Goal: Task Accomplishment & Management: Complete application form

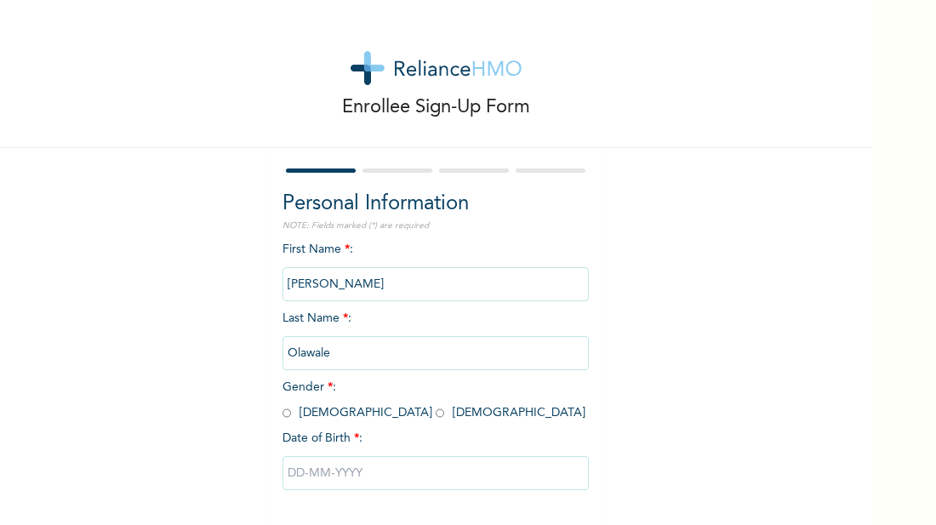
click at [288, 413] on input "radio" at bounding box center [287, 413] width 9 height 16
radio input "true"
click at [325, 470] on input "text" at bounding box center [436, 473] width 306 height 34
select select "8"
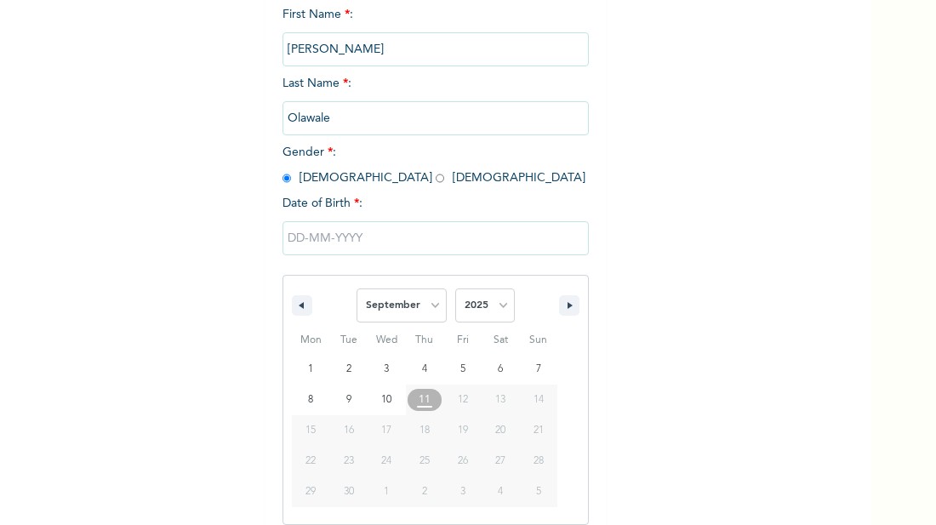
click at [471, 400] on span "12" at bounding box center [462, 400] width 38 height 22
click at [470, 410] on span "12" at bounding box center [462, 400] width 38 height 22
click at [464, 405] on span "12" at bounding box center [463, 400] width 10 height 31
click at [463, 409] on span "12" at bounding box center [463, 400] width 10 height 31
click at [427, 318] on select "January February March April May June July August September October November De…" at bounding box center [402, 306] width 90 height 34
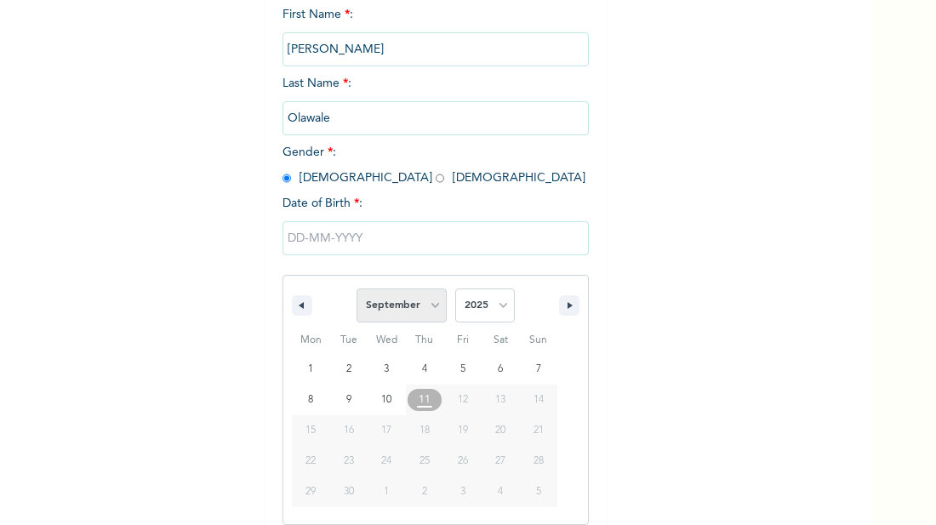
click at [437, 322] on select "January February March April May June July August September October November De…" at bounding box center [402, 306] width 90 height 34
click at [500, 316] on select "2025 2024 2023 2022 2021 2020 2019 2018 2017 2016 2015 2014 2013 2012 2011 2010…" at bounding box center [485, 306] width 60 height 34
select select "1997"
click at [455, 289] on select "2025 2024 2023 2022 2021 2020 2019 2018 2017 2016 2015 2014 2013 2012 2011 2010…" at bounding box center [485, 306] width 60 height 34
type input "[DATE]"
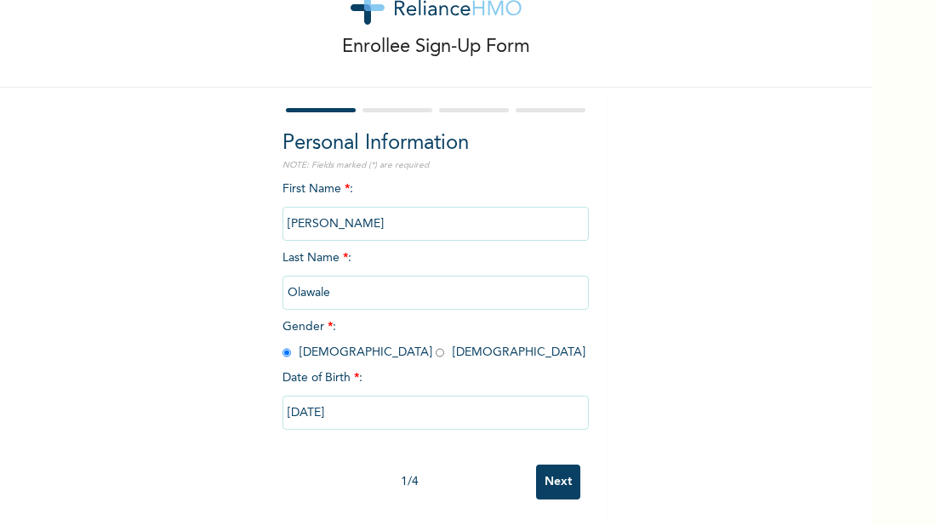
scroll to position [60, 0]
click at [571, 498] on input "Next" at bounding box center [558, 482] width 44 height 35
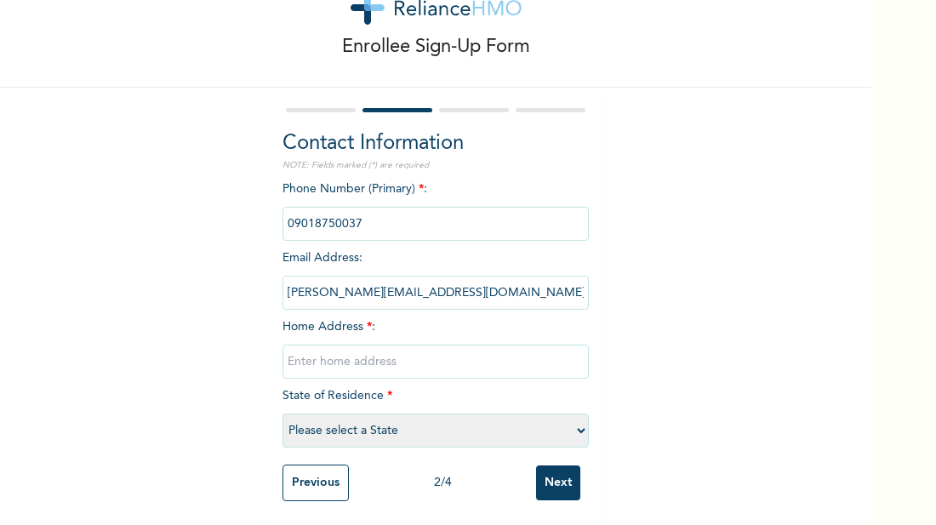
click at [447, 368] on input "text" at bounding box center [436, 362] width 306 height 34
click at [563, 439] on select "Please select a State [PERSON_NAME] (FCT) [PERSON_NAME] Ibom [GEOGRAPHIC_DATA] …" at bounding box center [436, 431] width 306 height 34
select select "25"
click at [283, 414] on select "Please select a State [PERSON_NAME] (FCT) [PERSON_NAME] Ibom [GEOGRAPHIC_DATA] …" at bounding box center [436, 431] width 306 height 34
click at [412, 367] on input "text" at bounding box center [436, 362] width 306 height 34
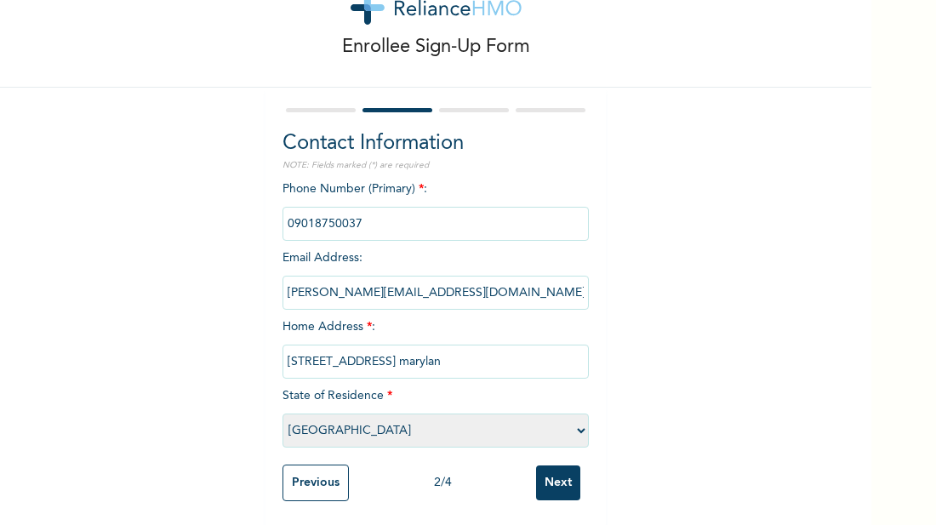
type input "[STREET_ADDRESS][US_STATE]"
click at [566, 484] on input "Next" at bounding box center [558, 483] width 44 height 35
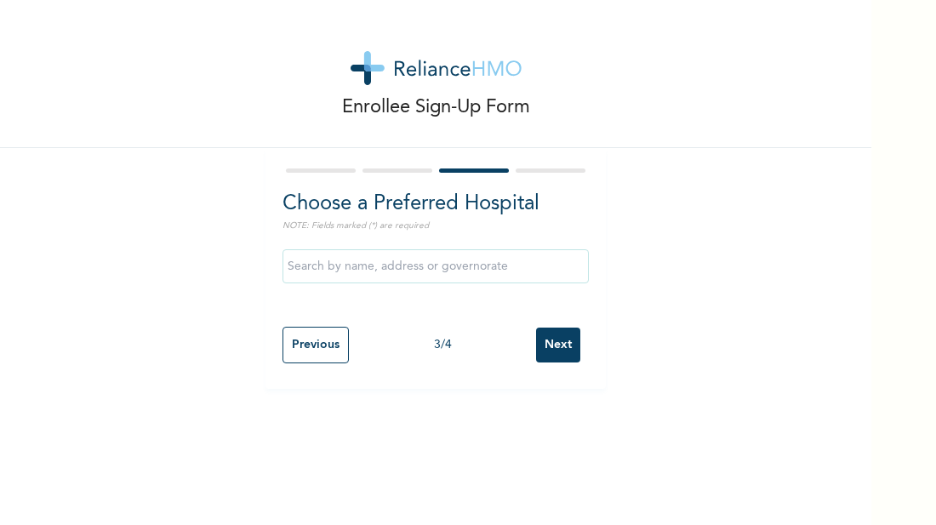
scroll to position [0, 0]
click at [458, 281] on input "text" at bounding box center [436, 266] width 306 height 34
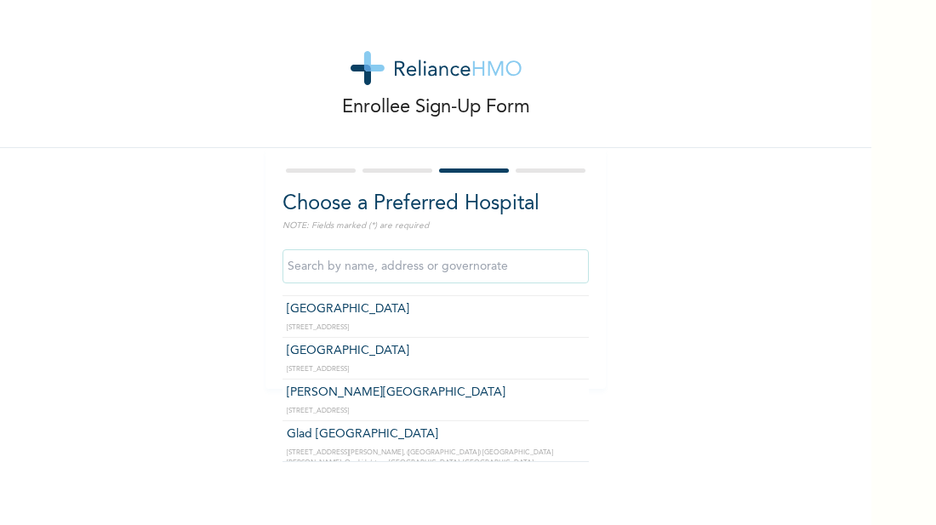
scroll to position [1667, 0]
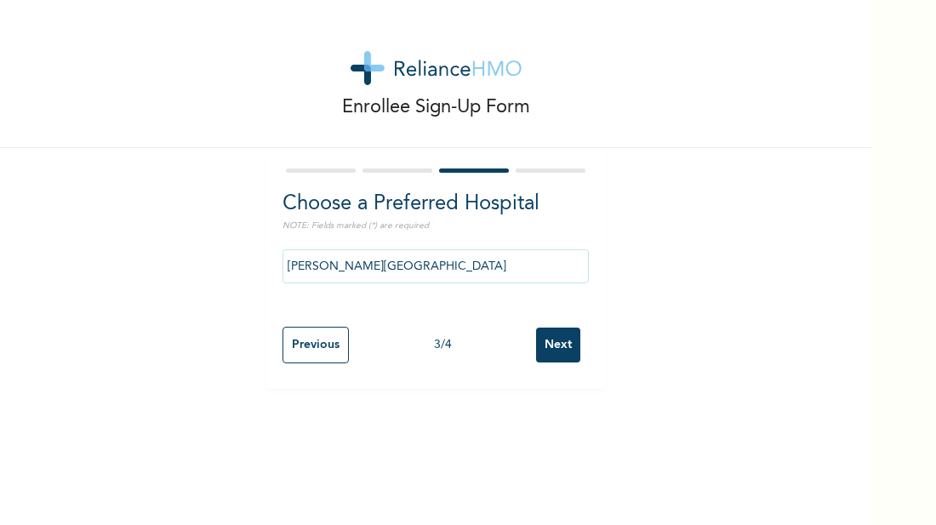
click at [493, 277] on input "[PERSON_NAME][GEOGRAPHIC_DATA]" at bounding box center [436, 266] width 306 height 34
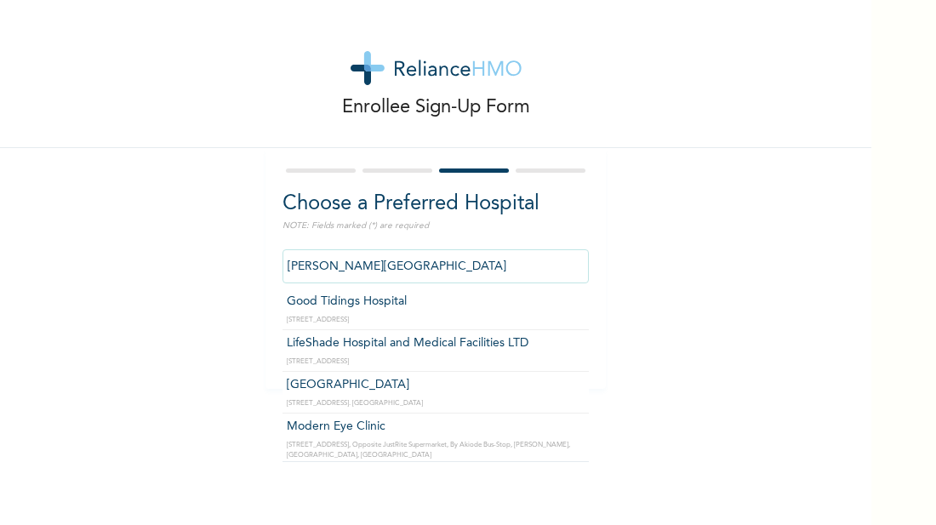
scroll to position [11930, 0]
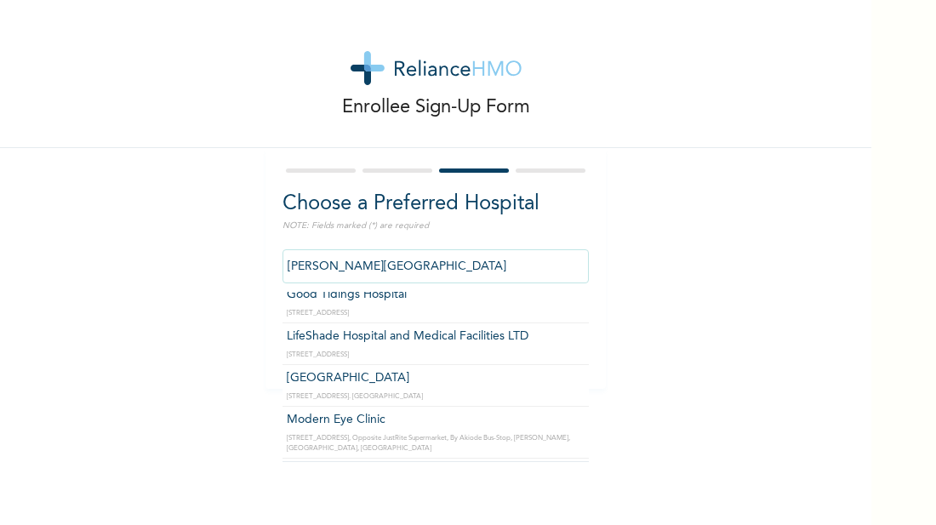
type input "Reliance Family Clinics (RFC) - [GEOGRAPHIC_DATA]"
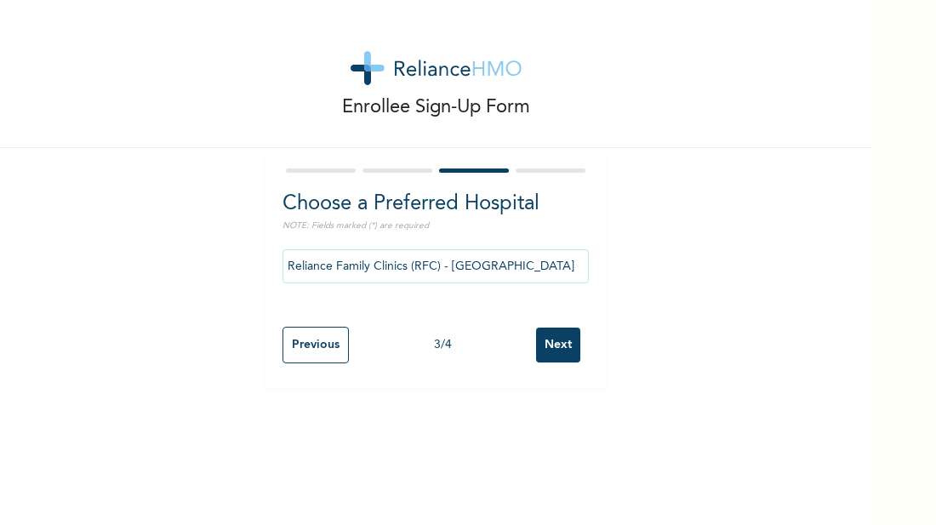
click at [548, 353] on input "Next" at bounding box center [558, 345] width 44 height 35
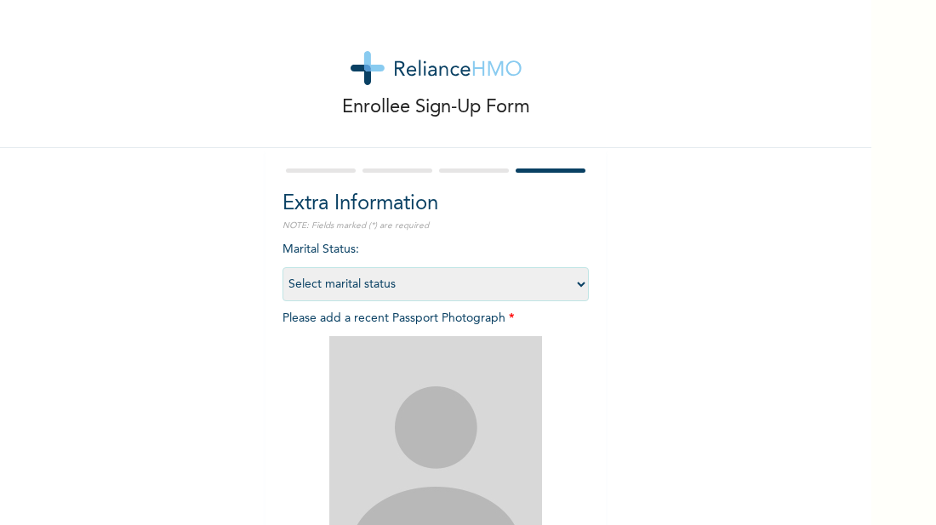
click at [334, 293] on select "Select marital status [DEMOGRAPHIC_DATA] Married [DEMOGRAPHIC_DATA] Widow/[DEMO…" at bounding box center [436, 284] width 306 height 34
click at [283, 267] on select "Select marital status [DEMOGRAPHIC_DATA] Married [DEMOGRAPHIC_DATA] Widow/[DEMO…" at bounding box center [436, 284] width 306 height 34
click at [483, 440] on img at bounding box center [435, 442] width 213 height 213
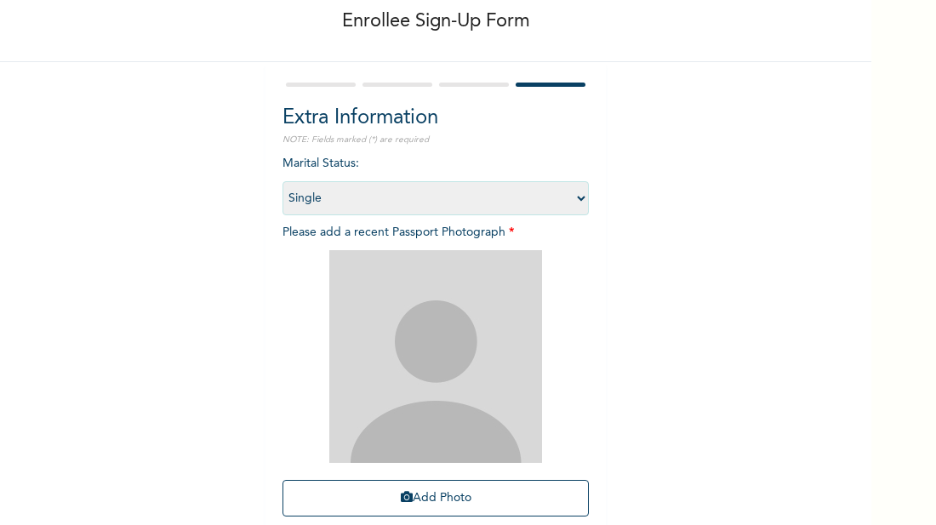
click at [511, 209] on select "Select marital status [DEMOGRAPHIC_DATA] Married [DEMOGRAPHIC_DATA] Widow/[DEMO…" at bounding box center [436, 198] width 306 height 34
select select "2"
click at [283, 181] on select "Select marital status [DEMOGRAPHIC_DATA] Married [DEMOGRAPHIC_DATA] Widow/[DEMO…" at bounding box center [436, 198] width 306 height 34
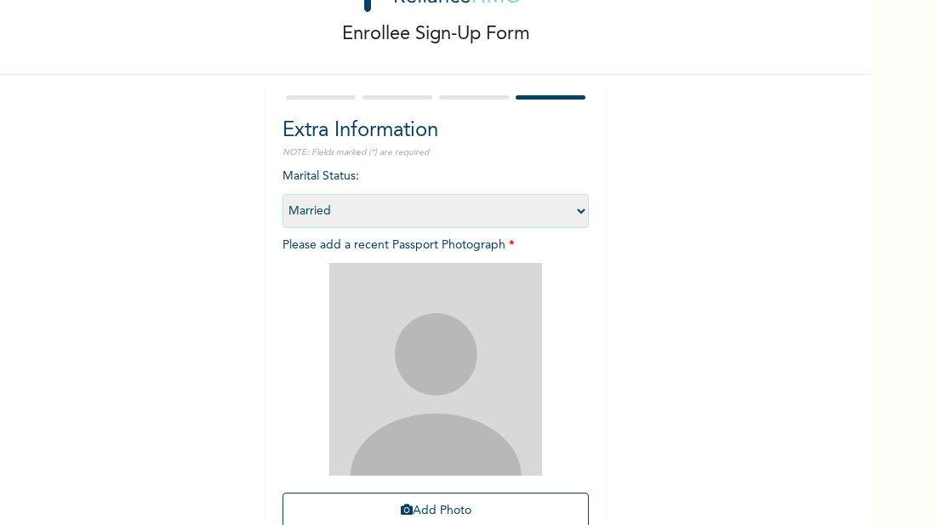
scroll to position [64, 0]
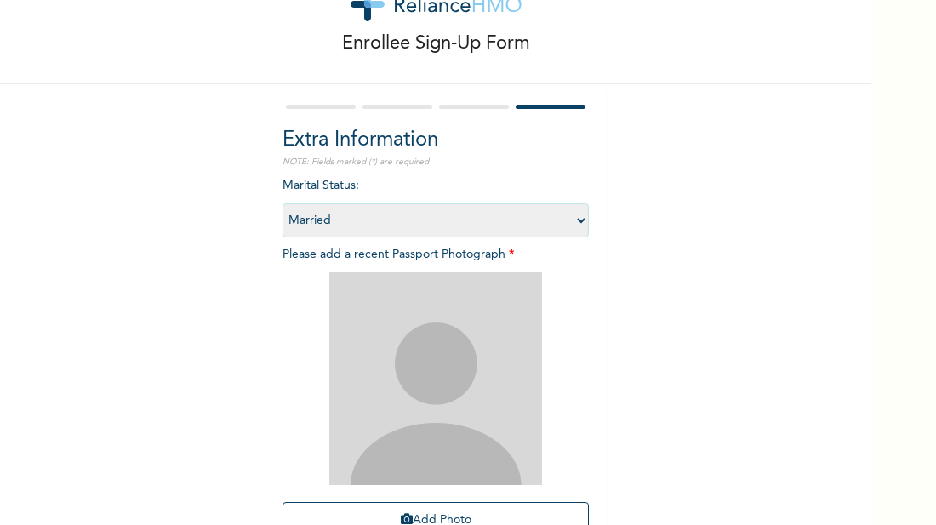
click at [300, 106] on div at bounding box center [321, 107] width 70 height 4
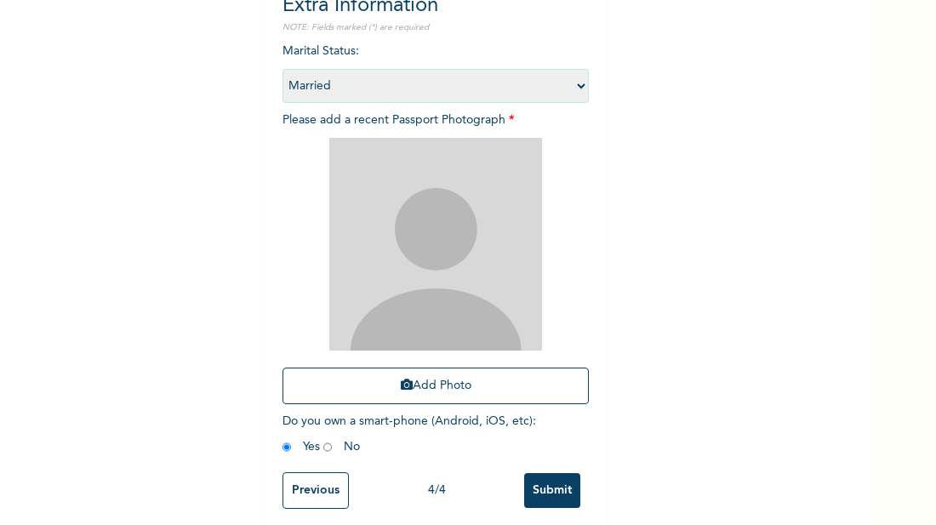
scroll to position [208, 0]
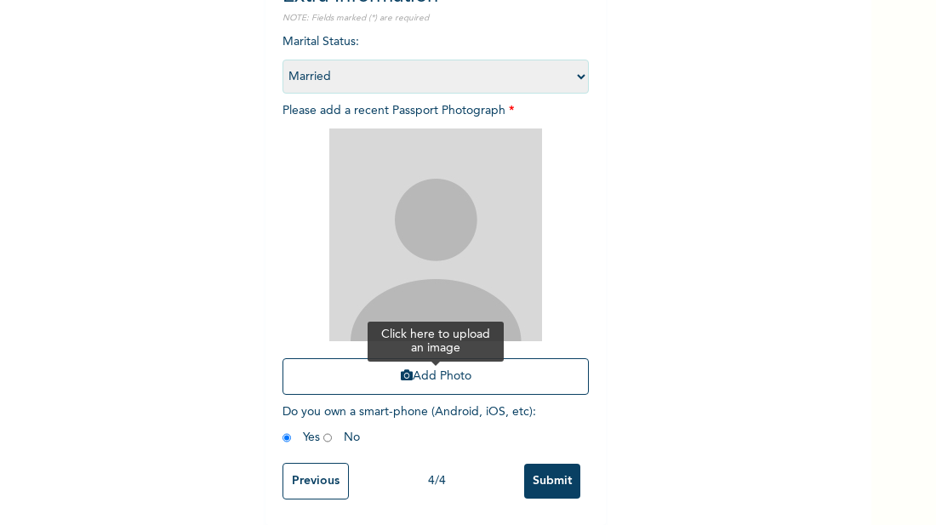
click at [477, 360] on button "Add Photo" at bounding box center [436, 376] width 306 height 37
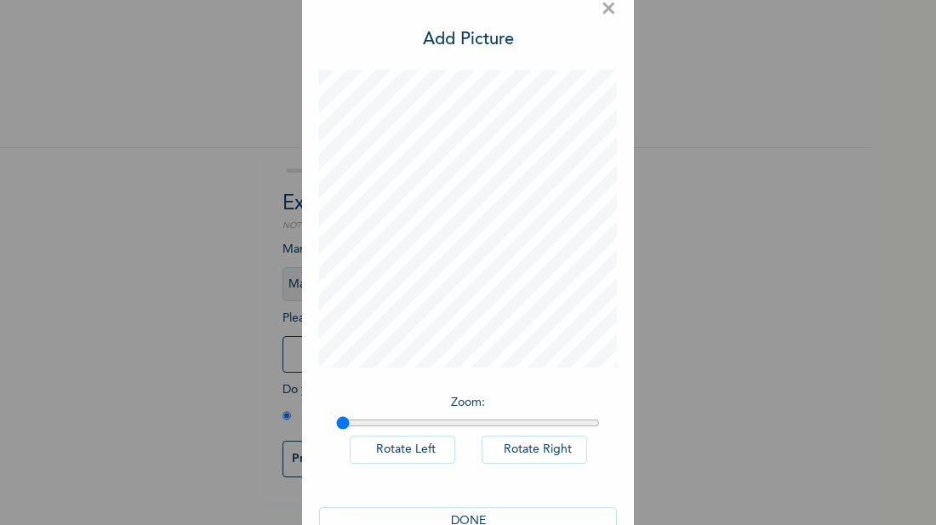
scroll to position [25, 0]
type input "1"
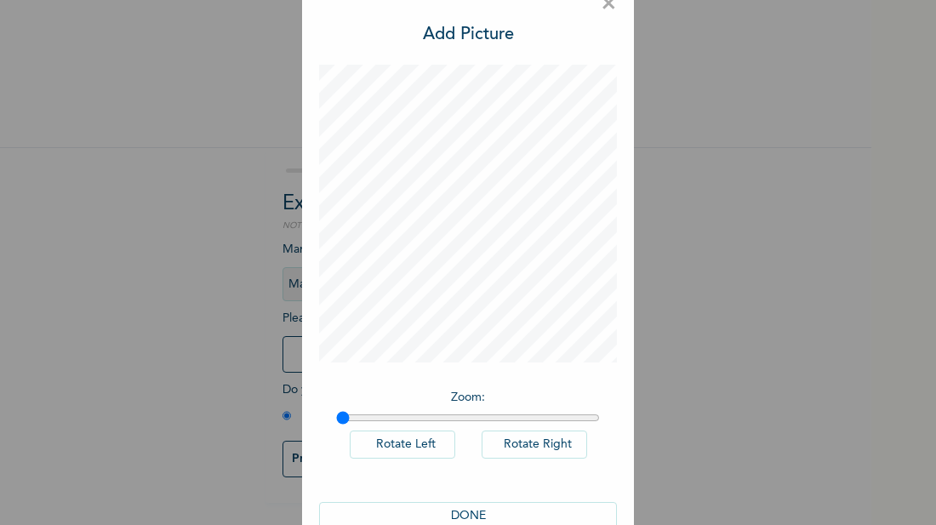
scroll to position [70, 0]
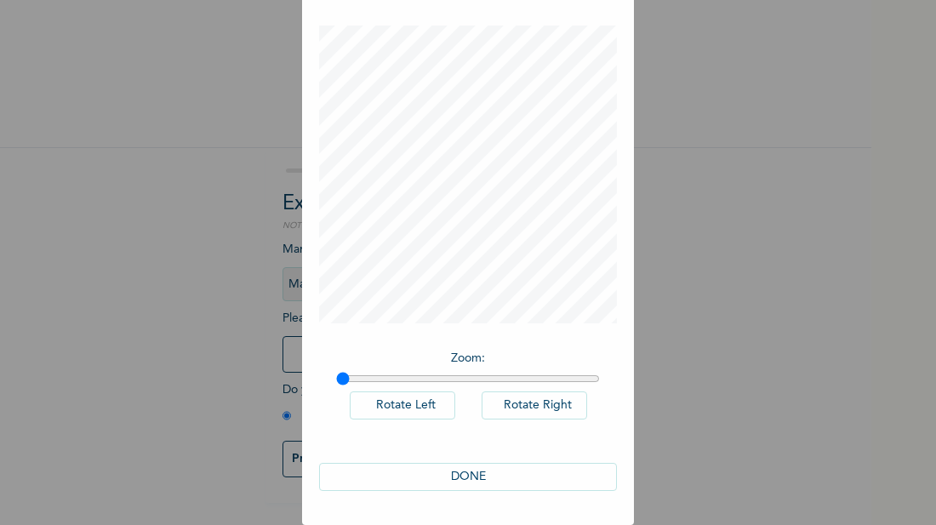
click at [513, 473] on button "DONE" at bounding box center [468, 477] width 298 height 28
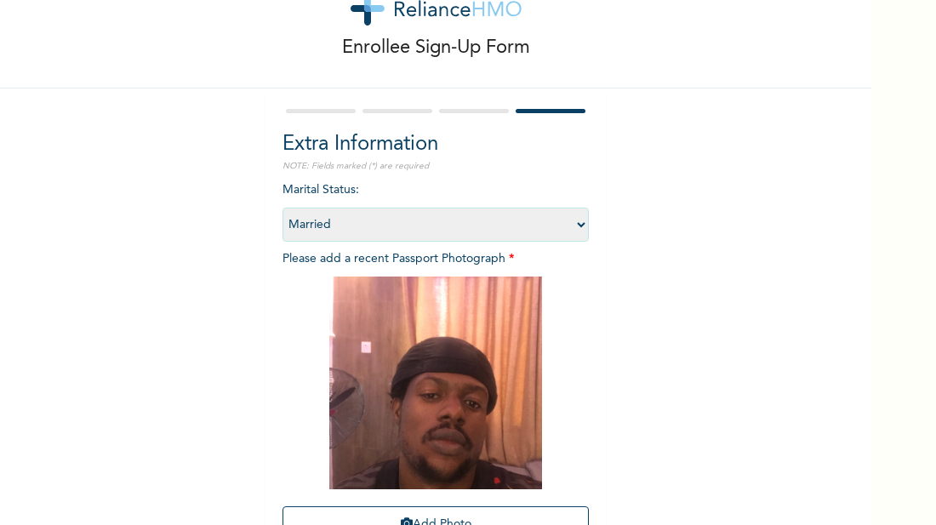
scroll to position [113, 0]
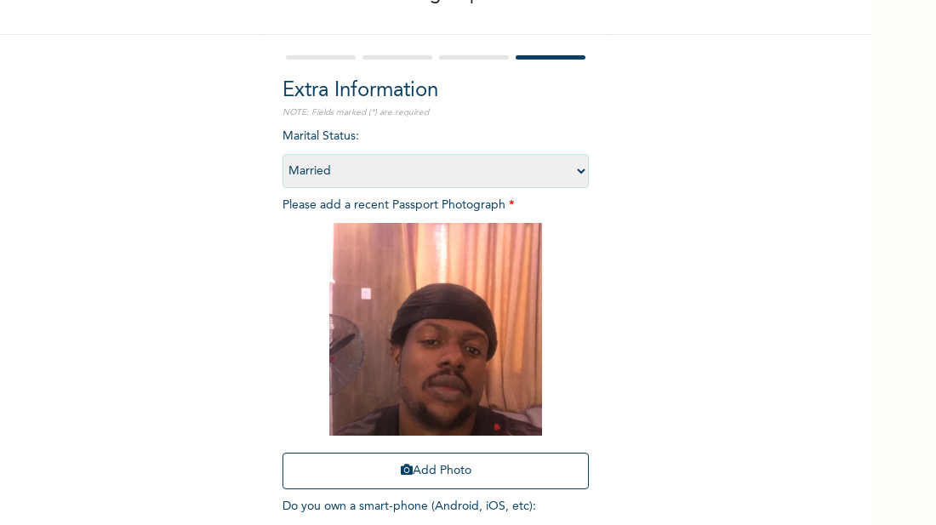
click at [583, 173] on select "Select marital status [DEMOGRAPHIC_DATA] Married [DEMOGRAPHIC_DATA] Widow/[DEMO…" at bounding box center [436, 171] width 306 height 34
select select "1"
click at [283, 154] on select "Select marital status [DEMOGRAPHIC_DATA] Married [DEMOGRAPHIC_DATA] Widow/[DEMO…" at bounding box center [436, 171] width 306 height 34
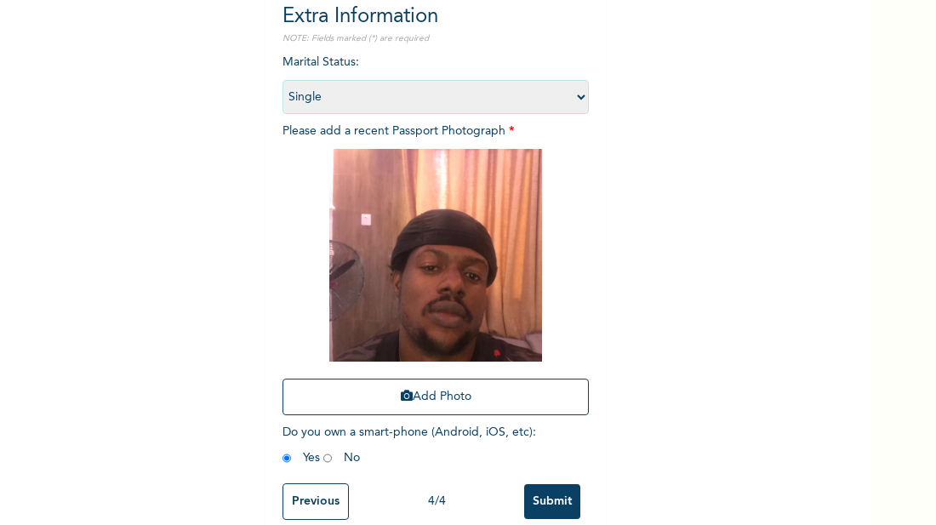
scroll to position [208, 0]
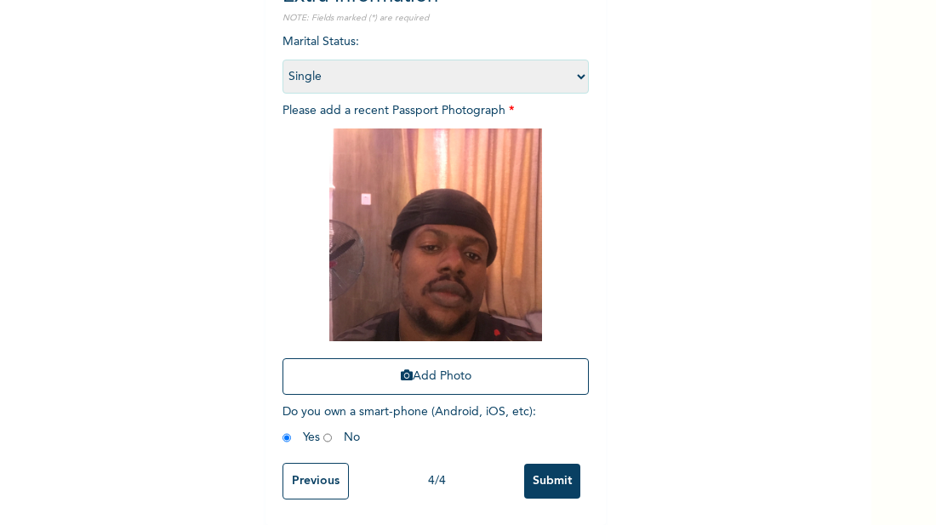
click at [553, 484] on input "Submit" at bounding box center [552, 481] width 56 height 35
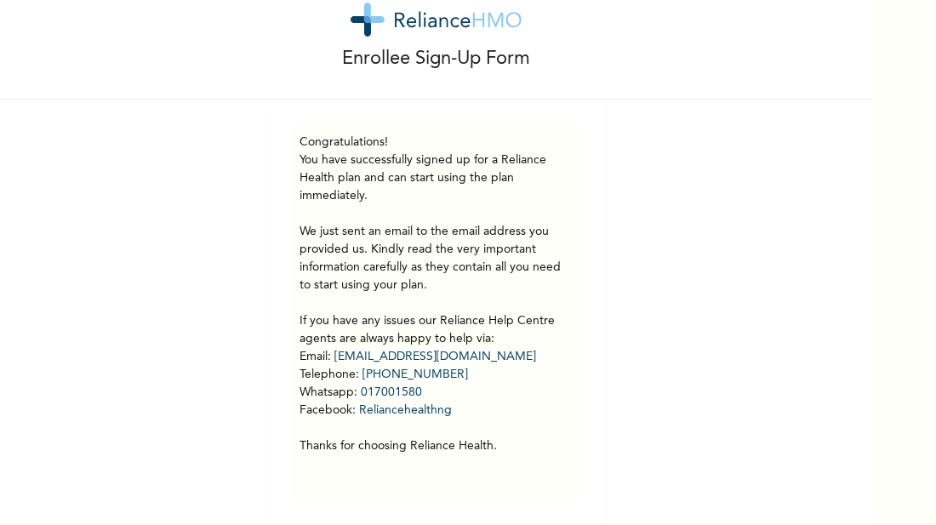
scroll to position [0, 0]
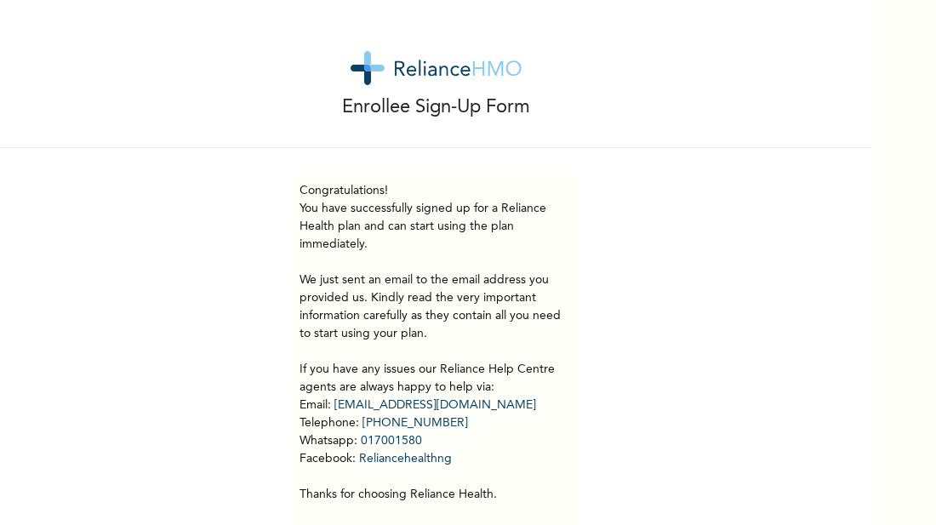
click at [455, 17] on div "Enrollee Sign-Up Form" at bounding box center [436, 74] width 872 height 148
